Goal: Information Seeking & Learning: Understand process/instructions

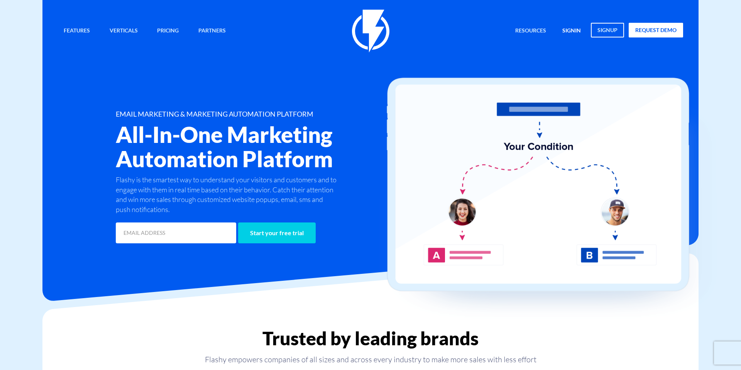
click at [568, 29] on link "signin" at bounding box center [572, 31] width 30 height 17
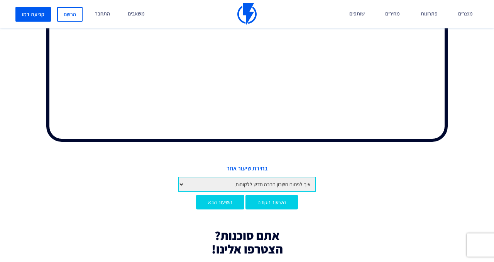
scroll to position [202, 0]
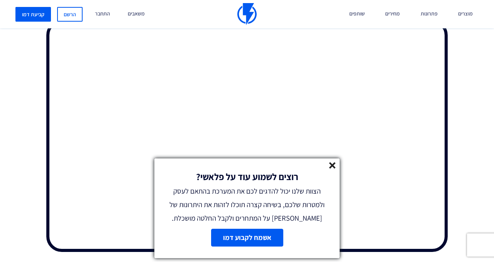
click at [331, 162] on icon at bounding box center [332, 165] width 7 height 7
